Goal: Information Seeking & Learning: Learn about a topic

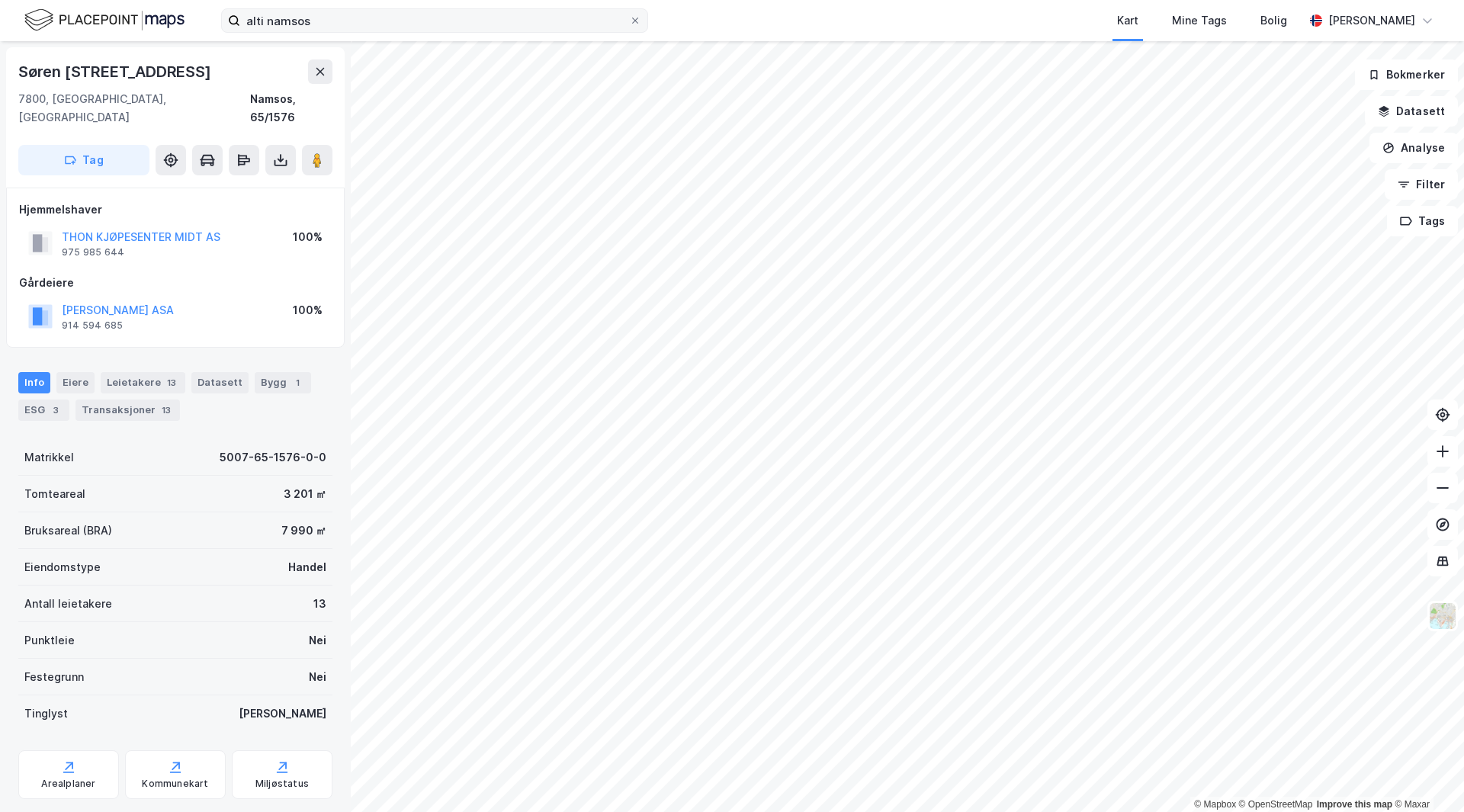
scroll to position [2, 0]
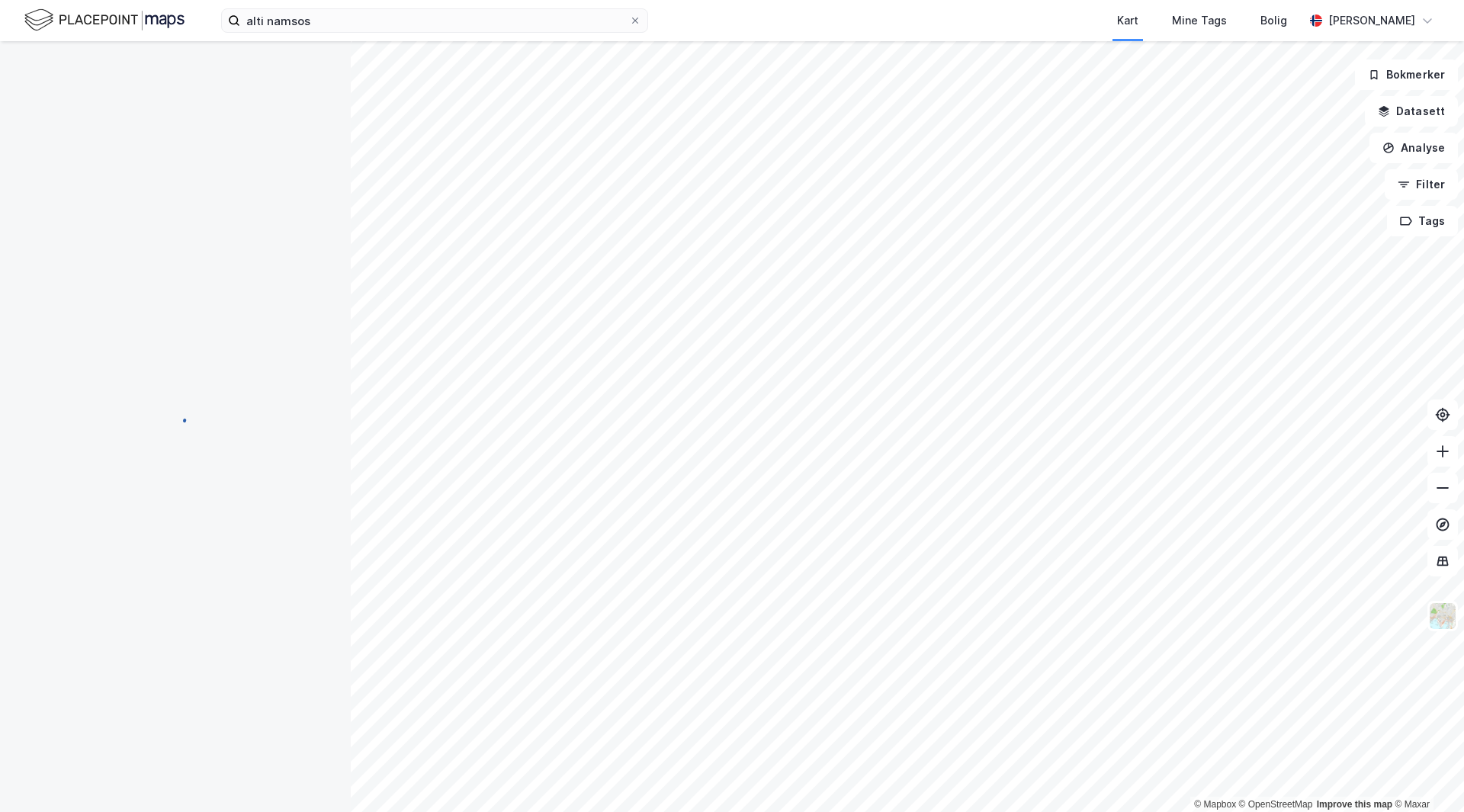
scroll to position [2, 0]
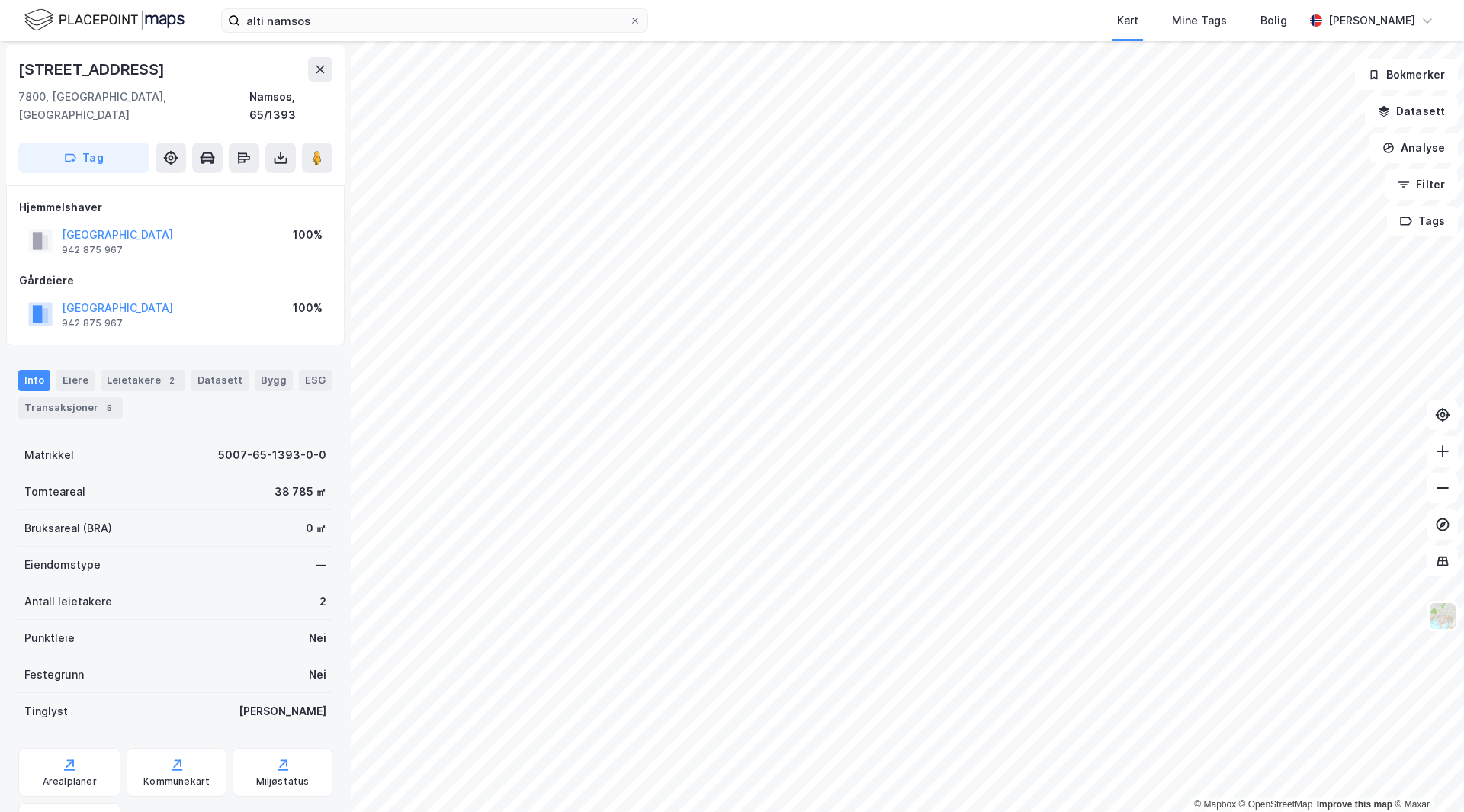
scroll to position [2, 0]
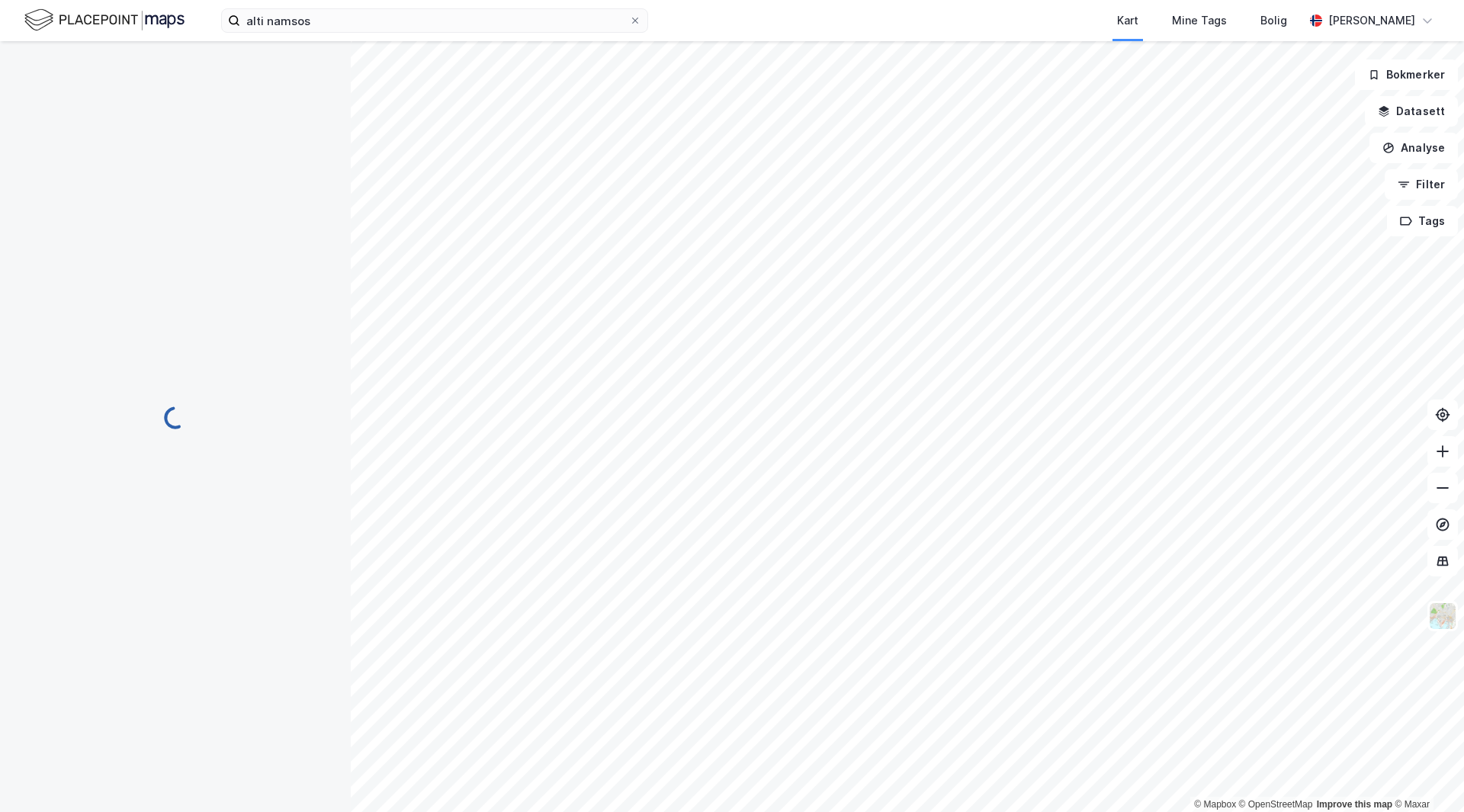
scroll to position [2, 0]
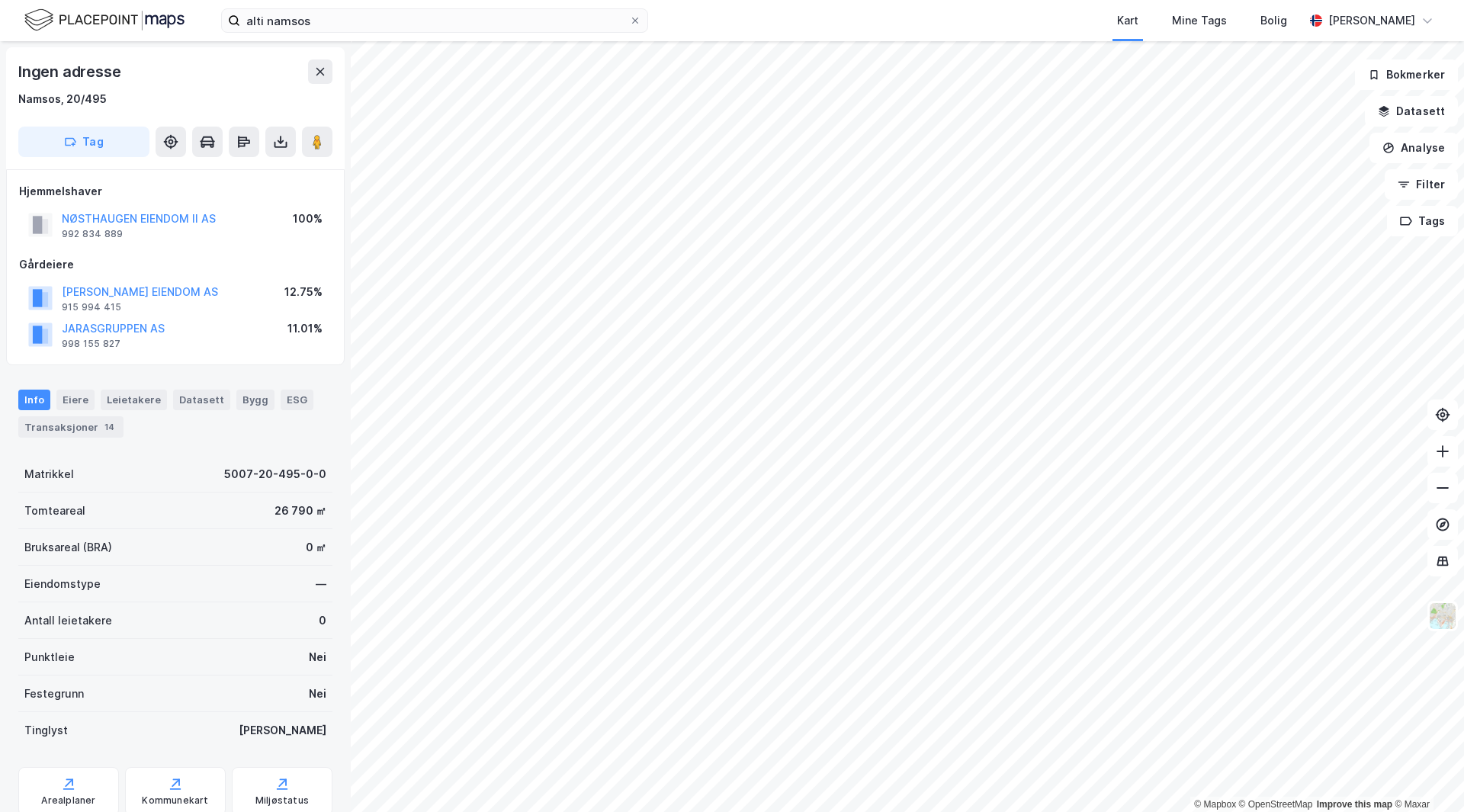
scroll to position [2, 0]
drag, startPoint x: 204, startPoint y: 446, endPoint x: 188, endPoint y: 438, distance: 17.9
click at [188, 438] on div "Info Eiere Leietakere Datasett Bygg ESG Transaksjoner 14 Matrikkel 5007-20-495-…" at bounding box center [176, 606] width 315 height 475
drag, startPoint x: 204, startPoint y: 431, endPoint x: 222, endPoint y: 435, distance: 18.4
click at [222, 435] on div "Info [PERSON_NAME] Datasett Bygg ESG Transaksjoner 14" at bounding box center [176, 411] width 315 height 47
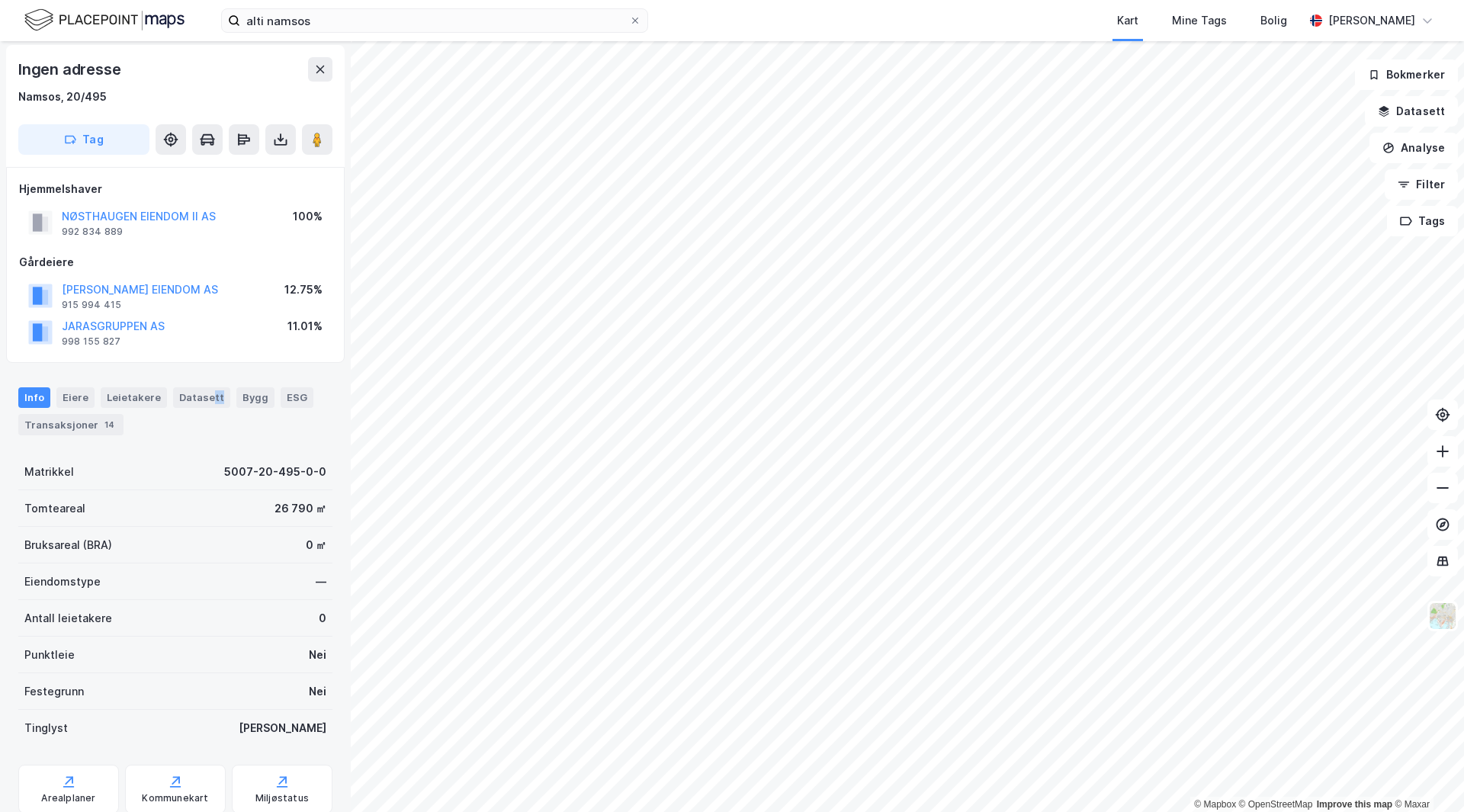
click at [221, 432] on div "Info [PERSON_NAME] Datasett Bygg ESG Transaksjoner 14" at bounding box center [176, 411] width 315 height 47
drag, startPoint x: 221, startPoint y: 432, endPoint x: 201, endPoint y: 438, distance: 20.9
click at [199, 438] on div "Info [PERSON_NAME] Datasett Bygg ESG Transaksjoner 14" at bounding box center [175, 405] width 351 height 71
drag, startPoint x: 215, startPoint y: 438, endPoint x: 225, endPoint y: 449, distance: 14.9
click at [225, 449] on div "Info Eiere Leietakere Datasett Bygg ESG Transaksjoner 14 Matrikkel 5007-20-495-…" at bounding box center [176, 606] width 315 height 475
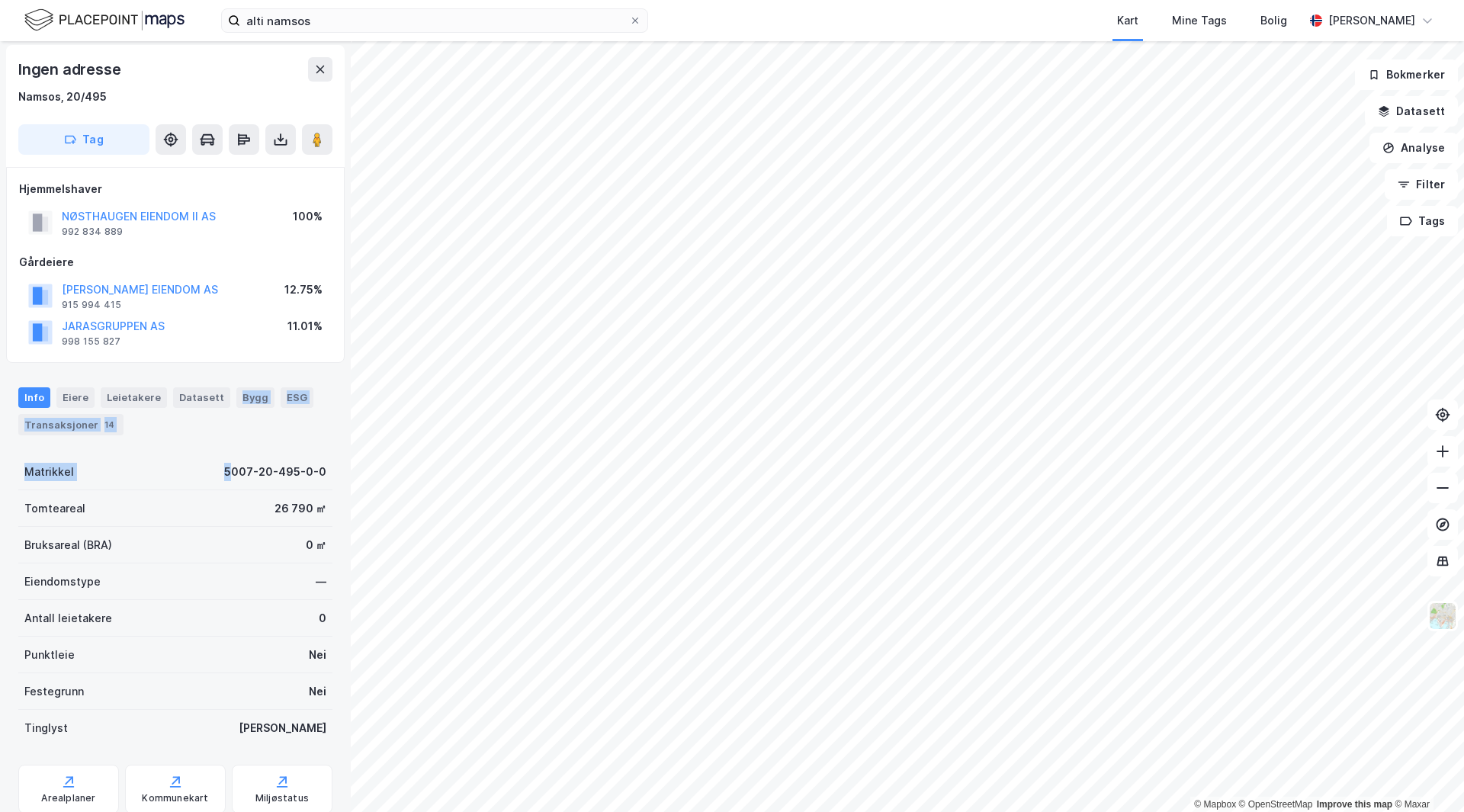
click at [215, 442] on div "Info Eiere Leietakere Datasett Bygg ESG Transaksjoner 14 Matrikkel 5007-20-495-…" at bounding box center [176, 606] width 315 height 475
drag, startPoint x: 209, startPoint y: 435, endPoint x: 196, endPoint y: 438, distance: 13.3
click at [195, 438] on div "Info [PERSON_NAME] Datasett Bygg ESG Transaksjoner 14" at bounding box center [175, 405] width 351 height 71
click at [156, 606] on div "Antall leietakere 0" at bounding box center [176, 620] width 315 height 37
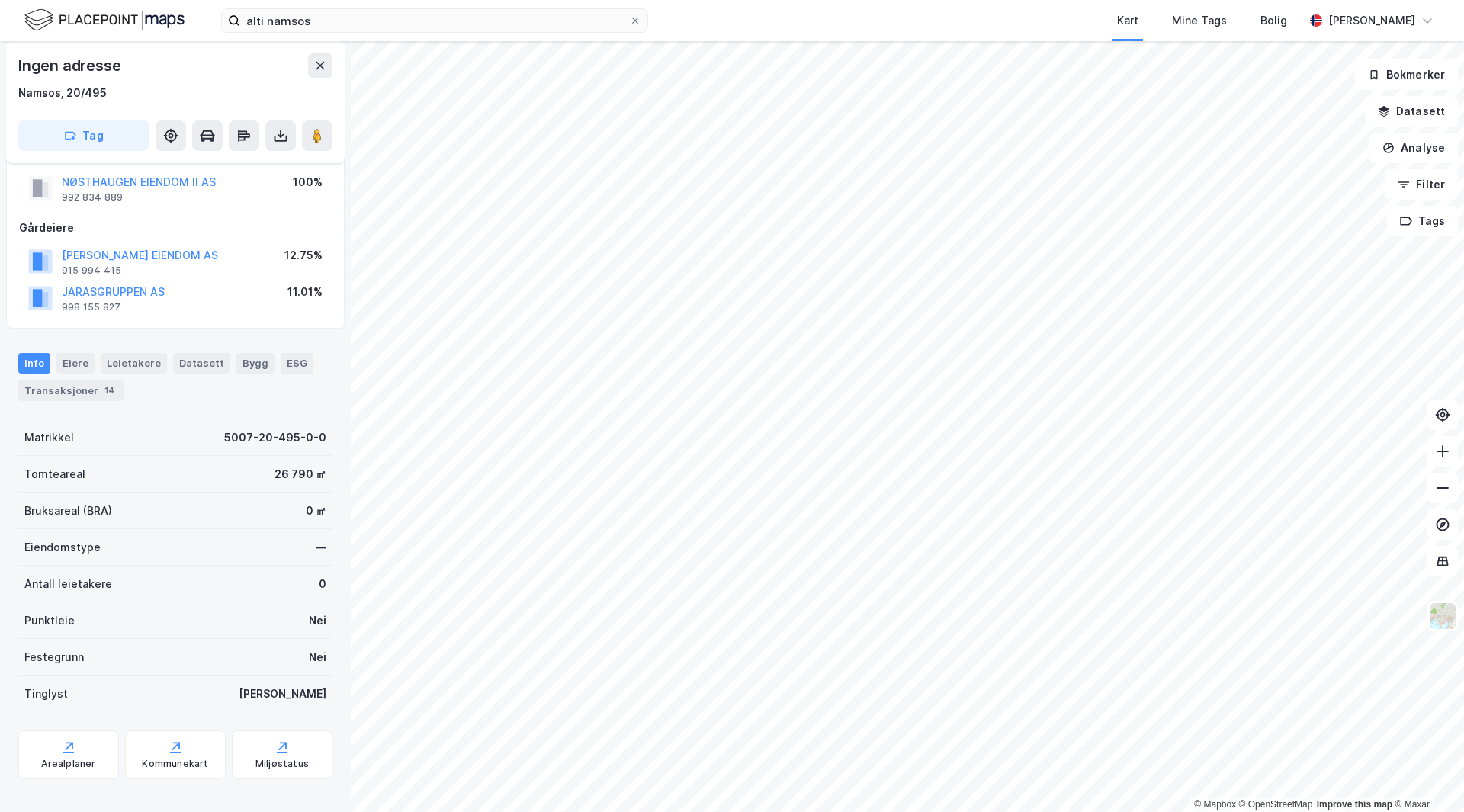
scroll to position [53, 0]
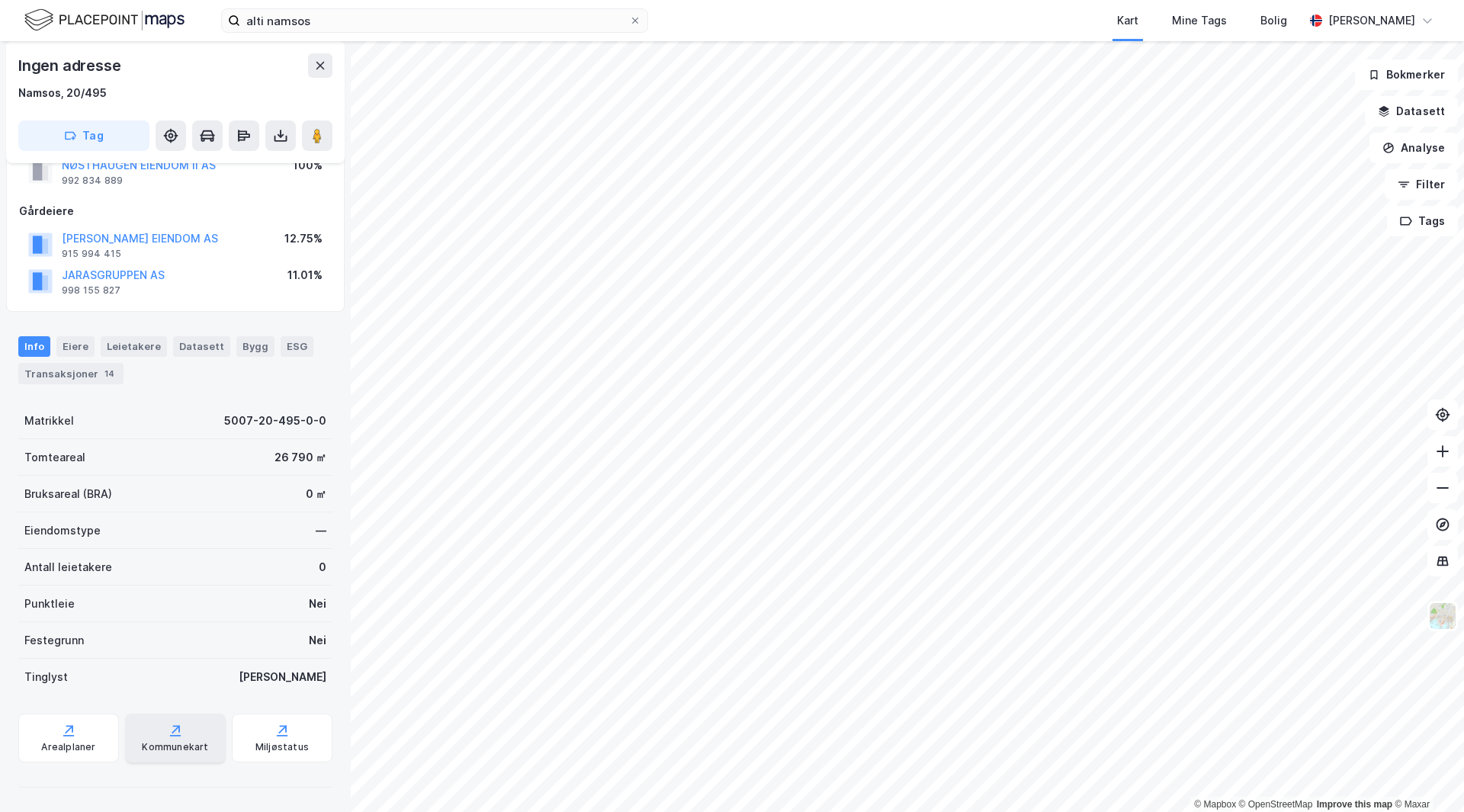
click at [165, 752] on div "Kommunekart" at bounding box center [174, 747] width 66 height 12
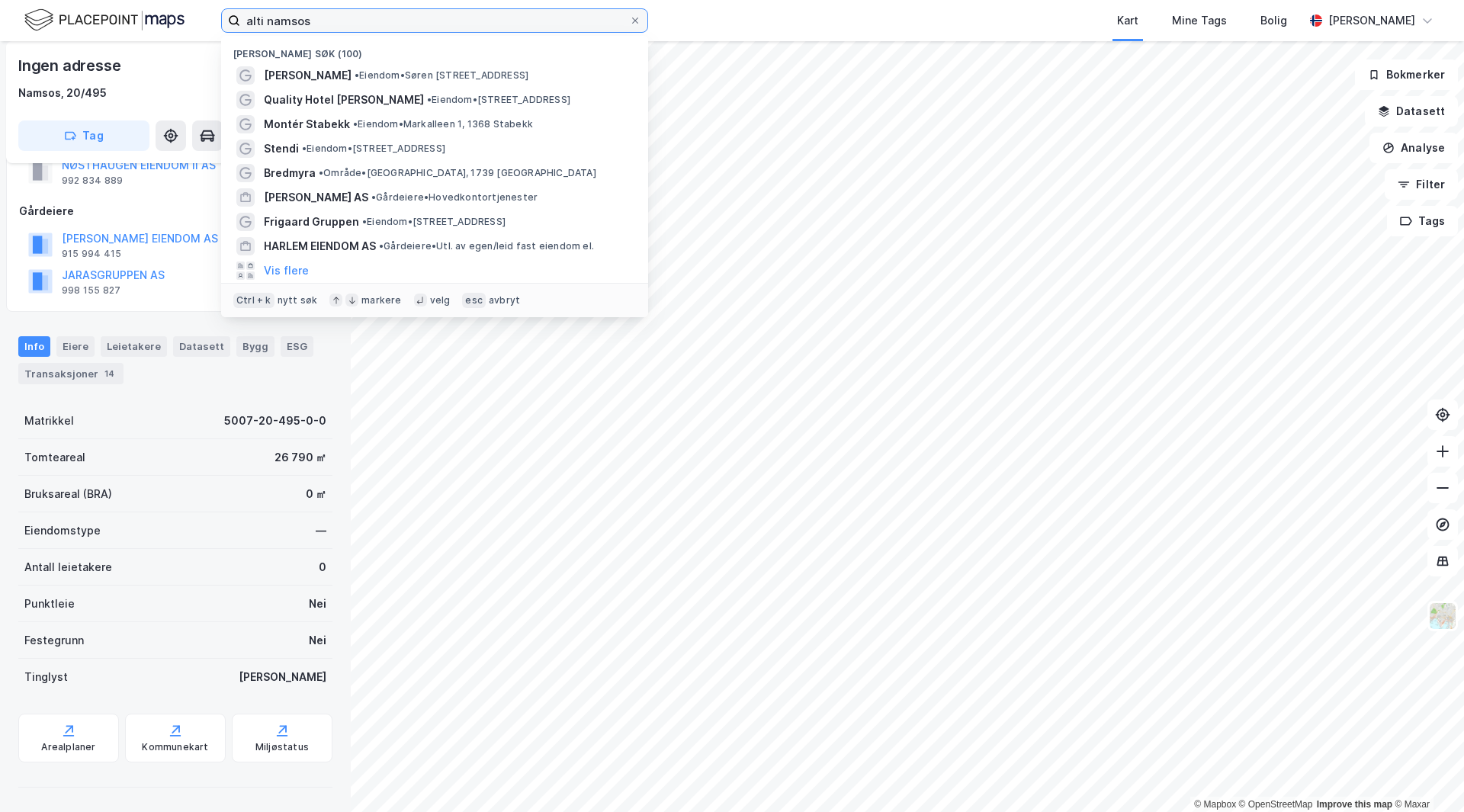
drag, startPoint x: 307, startPoint y: 24, endPoint x: 94, endPoint y: 24, distance: 213.0
click at [94, 24] on div "alti namsos Nylige søk (100) Amfi Namsos • Eiendom • Søren [STREET_ADDRESS] Qua…" at bounding box center [732, 21] width 1464 height 42
type input "r"
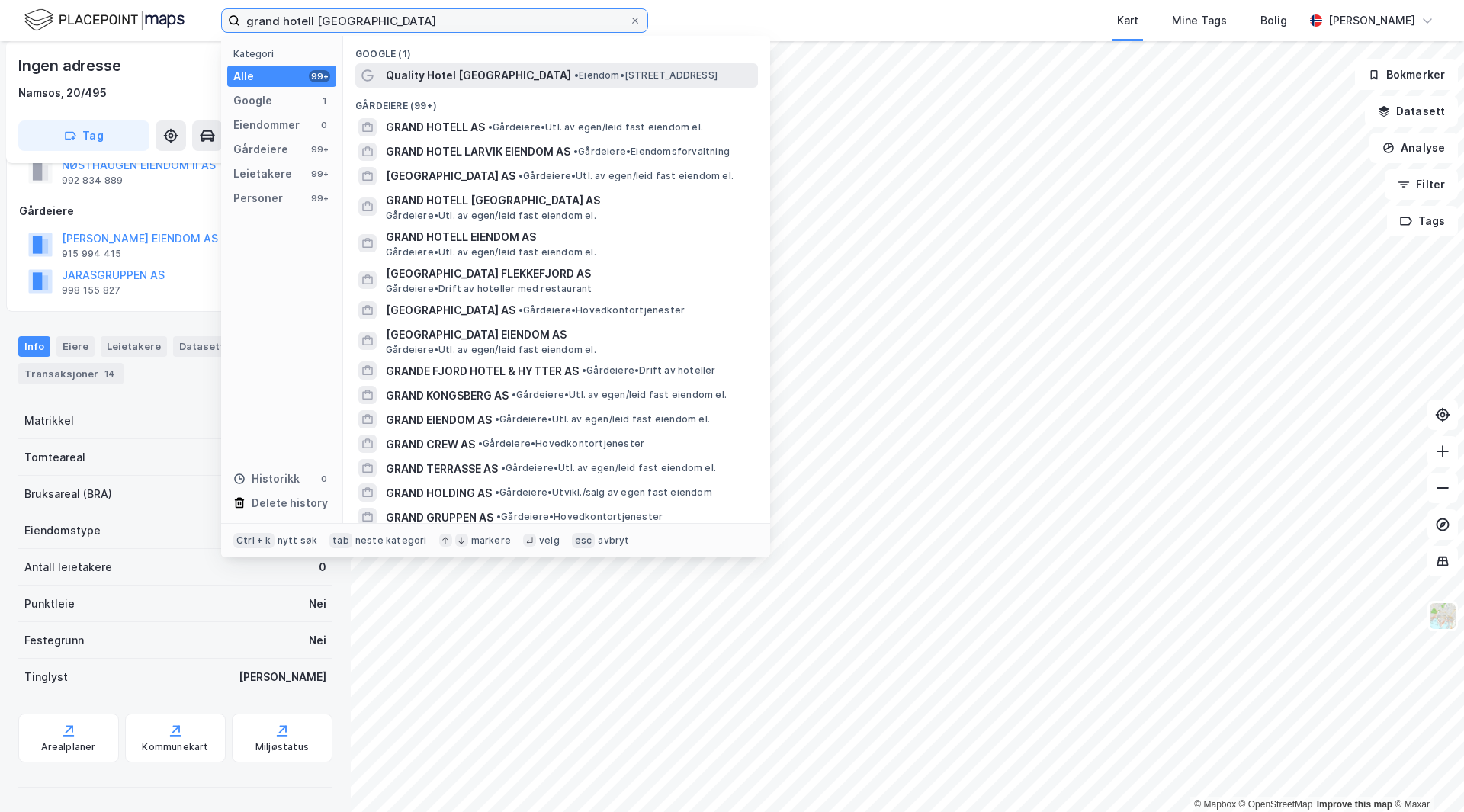
type input "grand hotell [GEOGRAPHIC_DATA]"
click at [518, 81] on div "Quality Hotel [GEOGRAPHIC_DATA] • Eiendom • [STREET_ADDRESS]" at bounding box center [570, 75] width 369 height 19
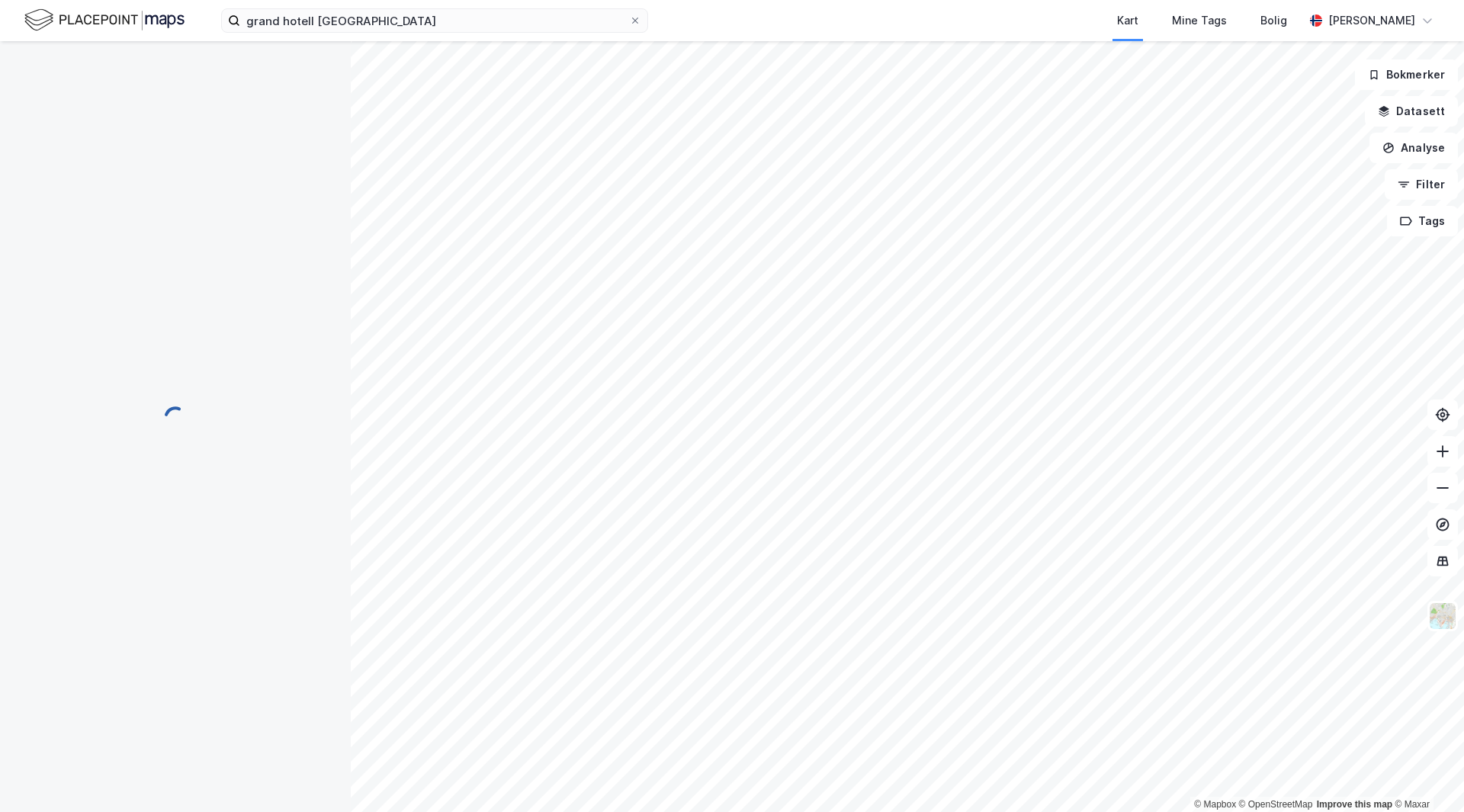
scroll to position [1, 0]
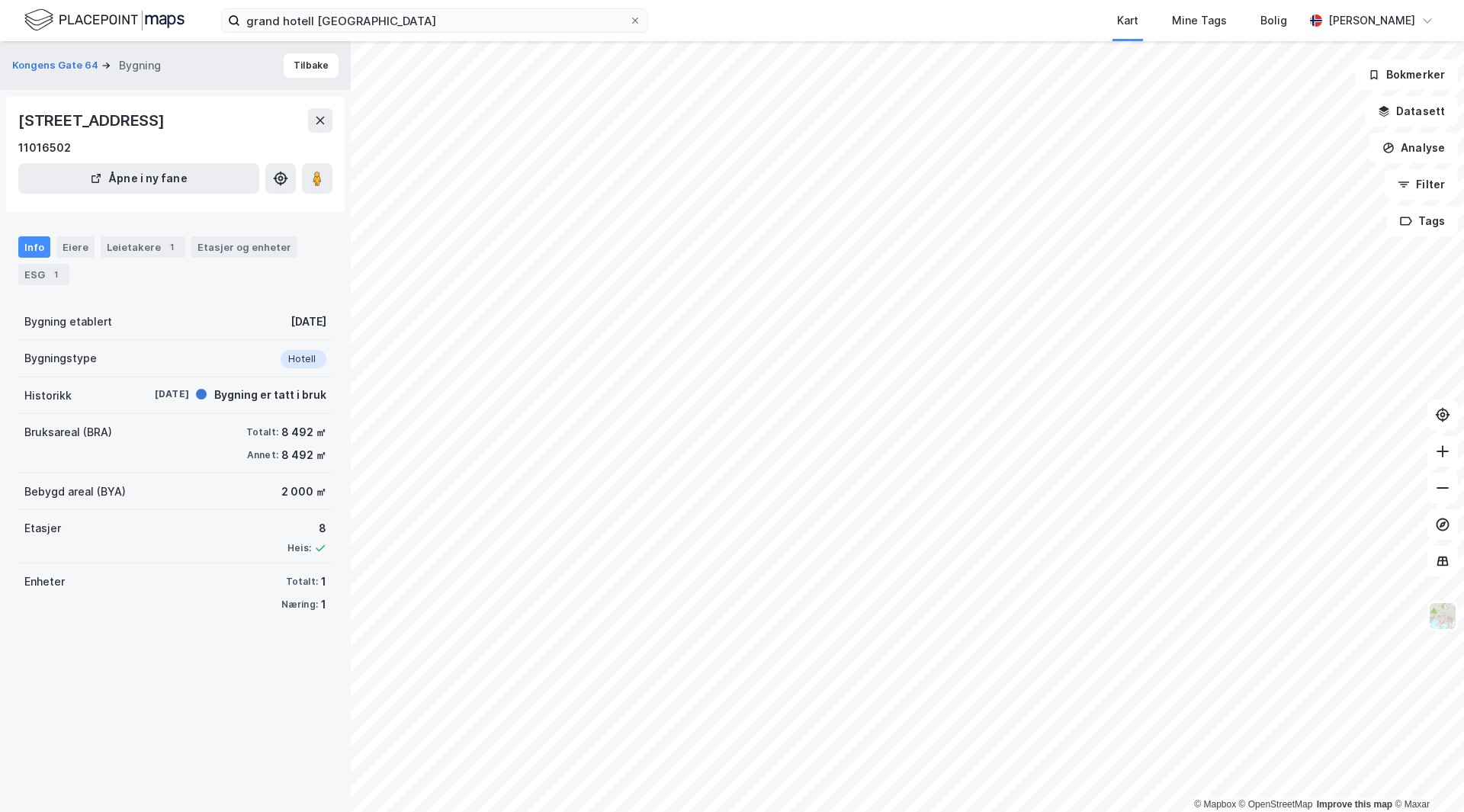
drag, startPoint x: 257, startPoint y: 643, endPoint x: 225, endPoint y: 655, distance: 34.2
drag, startPoint x: 225, startPoint y: 655, endPoint x: 206, endPoint y: 654, distance: 19.0
click at [181, 654] on div "[GEOGRAPHIC_DATA] 64 Bygning [GEOGRAPHIC_DATA][STREET_ADDRESS] [GEOGRAPHIC_DATA…" at bounding box center [175, 427] width 351 height 771
click at [275, 668] on div "[GEOGRAPHIC_DATA] 64 Bygning [GEOGRAPHIC_DATA][STREET_ADDRESS] [GEOGRAPHIC_DATA…" at bounding box center [175, 427] width 351 height 771
